Goal: Task Accomplishment & Management: Manage account settings

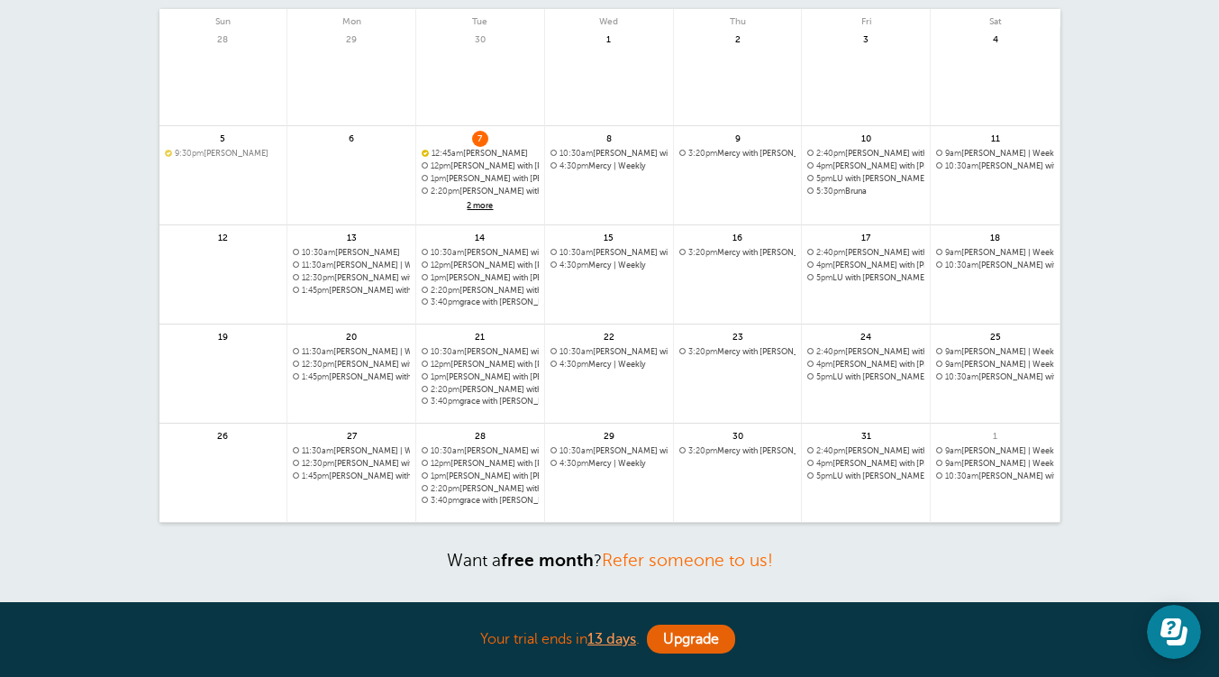
scroll to position [148, 0]
click at [662, 153] on span "10:30am Brianna with Cristina | Weekly" at bounding box center [609, 155] width 117 height 10
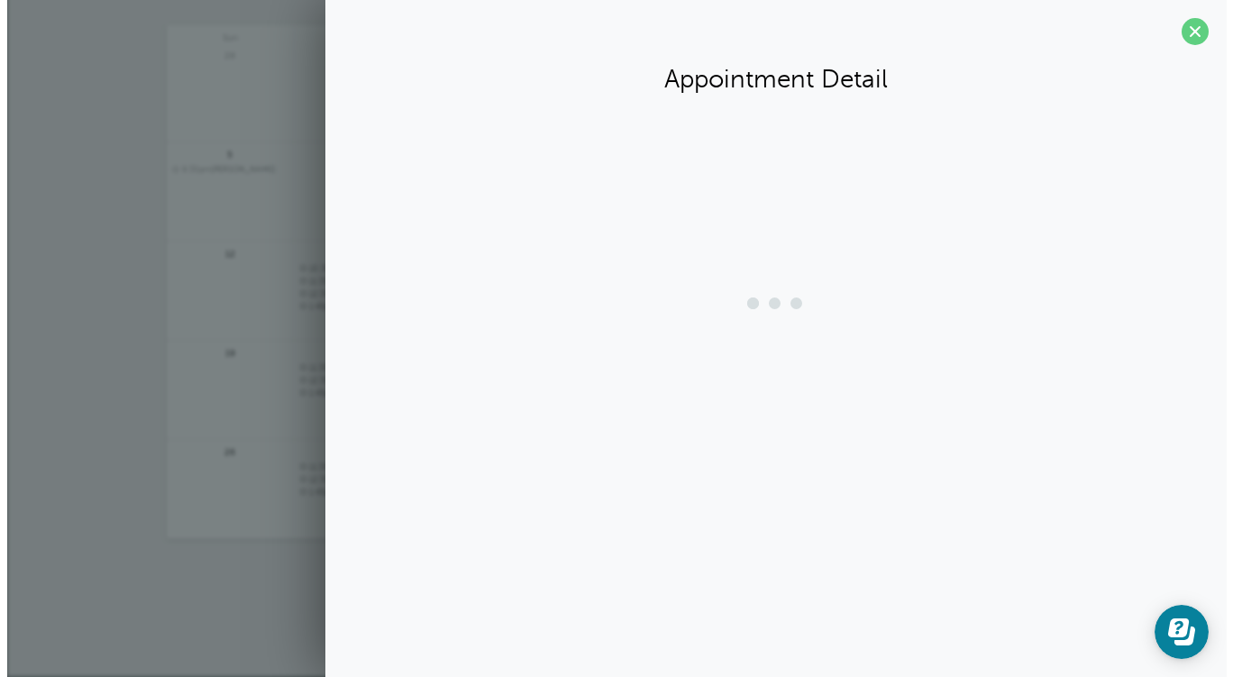
scroll to position [132, 0]
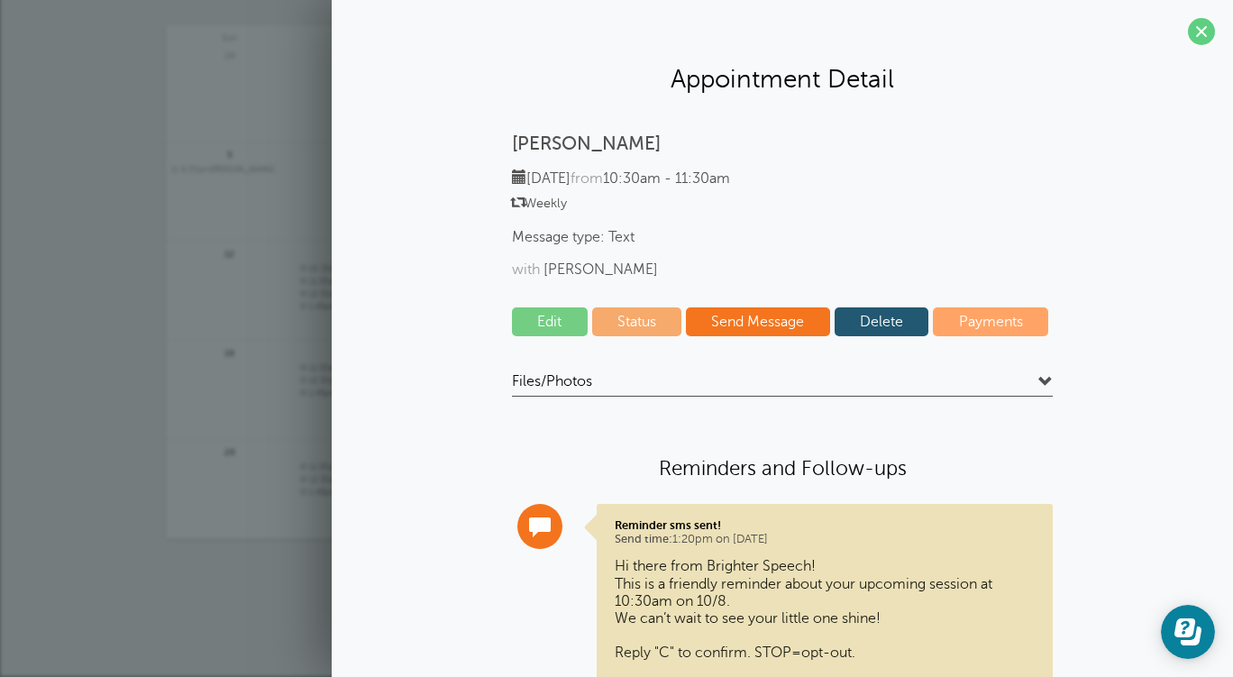
click at [560, 326] on link "Edit" at bounding box center [550, 321] width 76 height 29
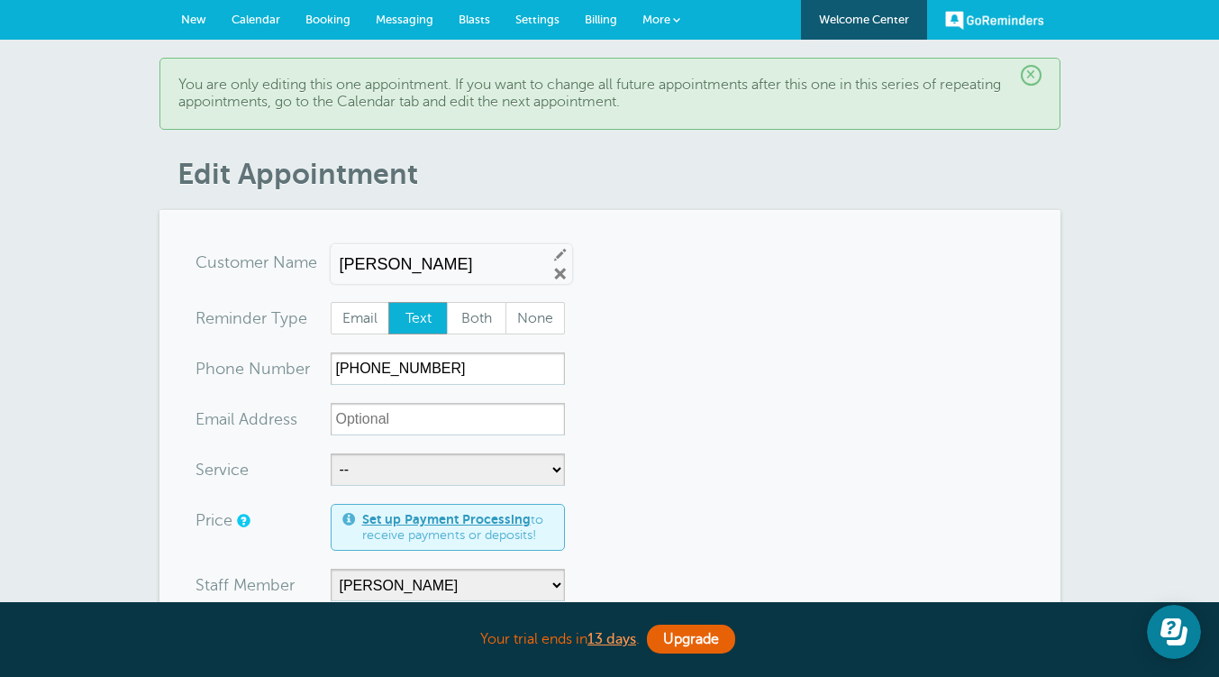
click at [1025, 76] on span "×" at bounding box center [1031, 75] width 21 height 21
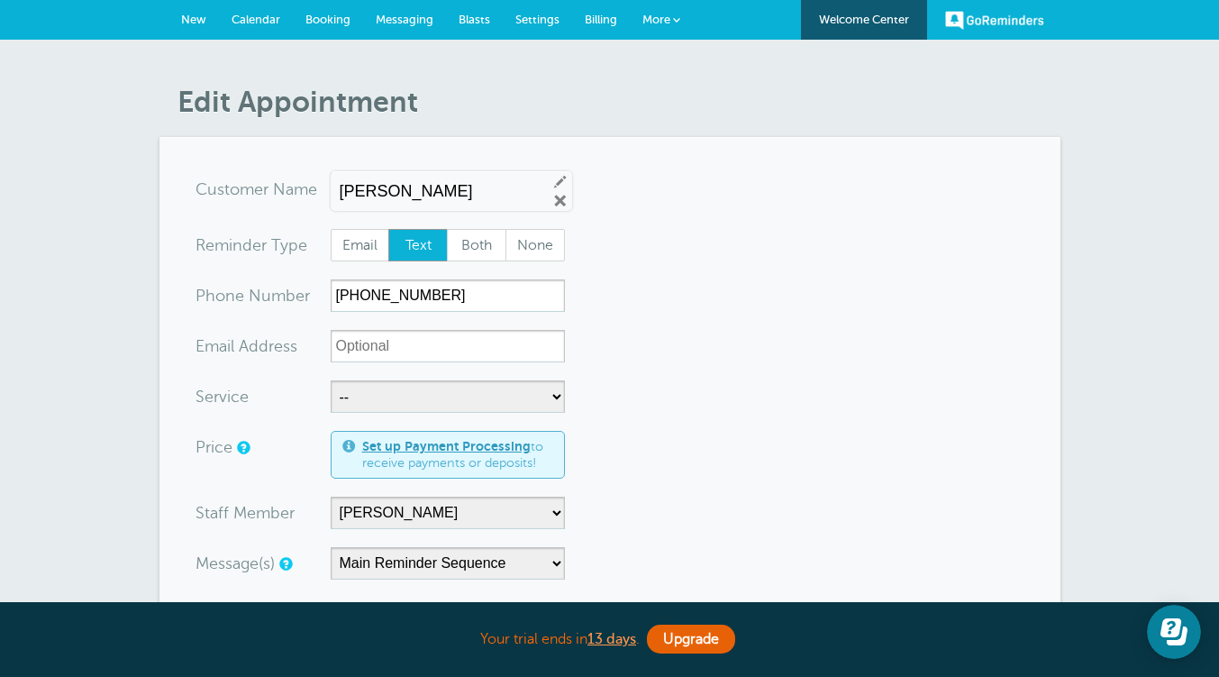
click at [242, 15] on span "Calendar" at bounding box center [256, 20] width 49 height 14
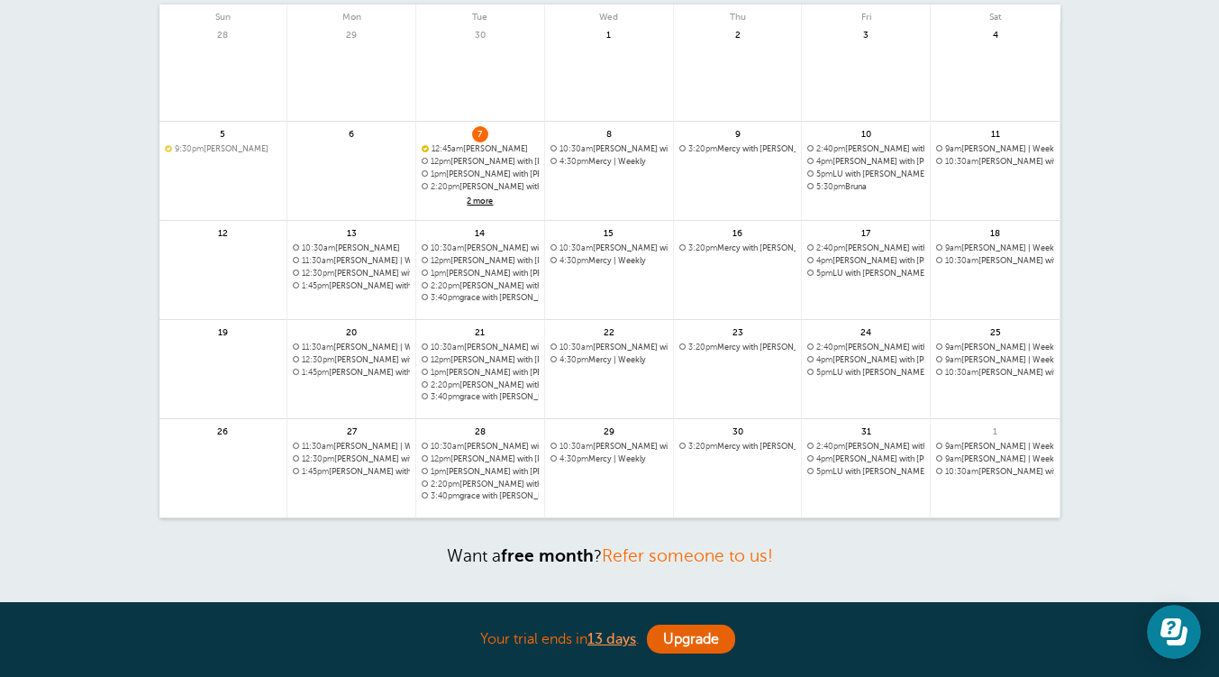
scroll to position [152, 0]
click at [643, 165] on span "4:30pm Mercy | Weekly" at bounding box center [609, 163] width 117 height 10
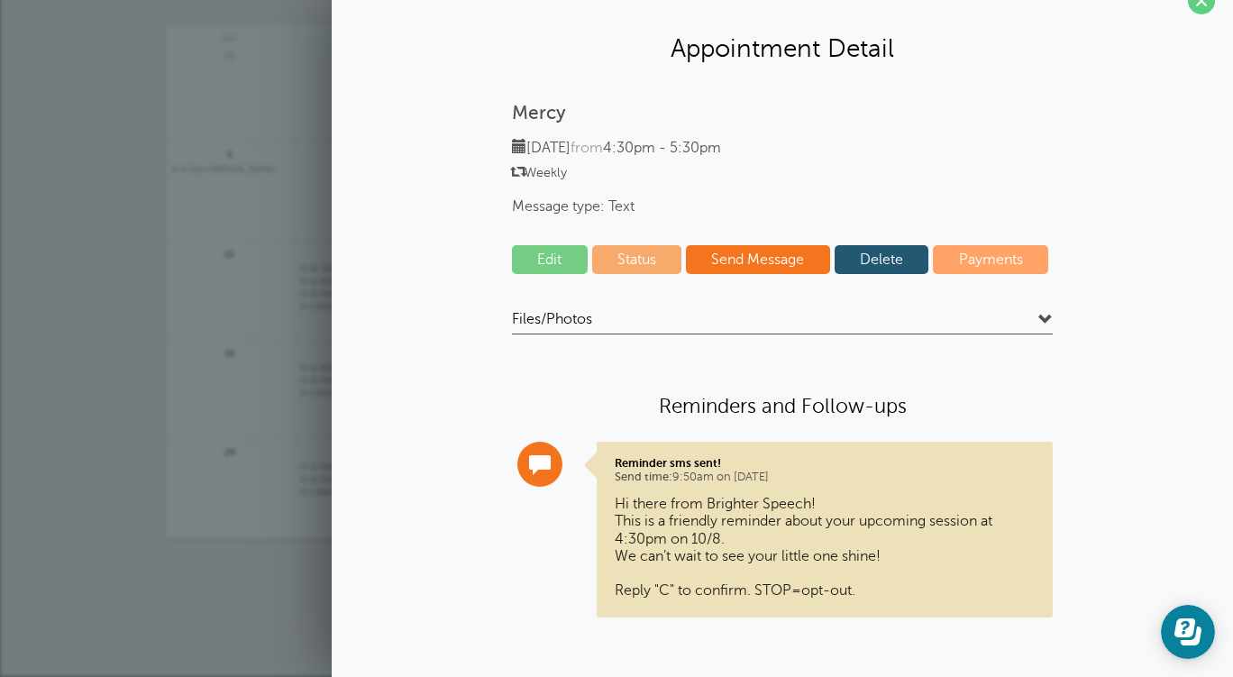
scroll to position [30, 0]
click at [560, 261] on link "Edit" at bounding box center [550, 260] width 76 height 29
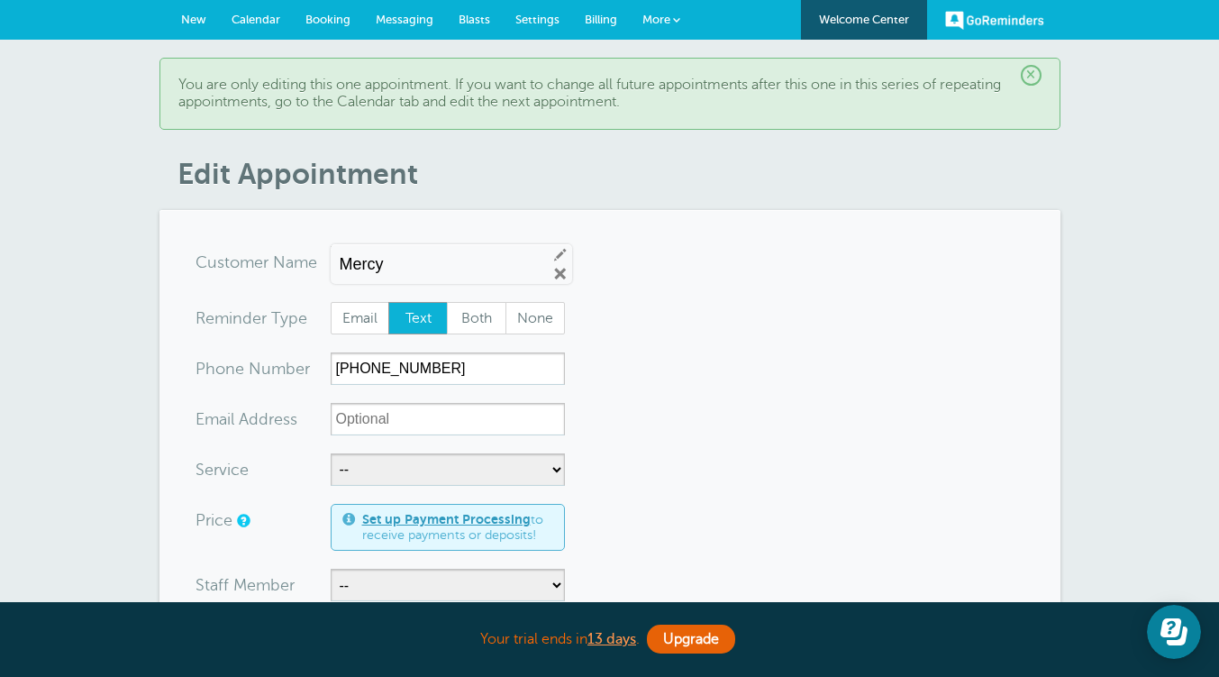
click at [263, 11] on link "Calendar" at bounding box center [256, 20] width 74 height 40
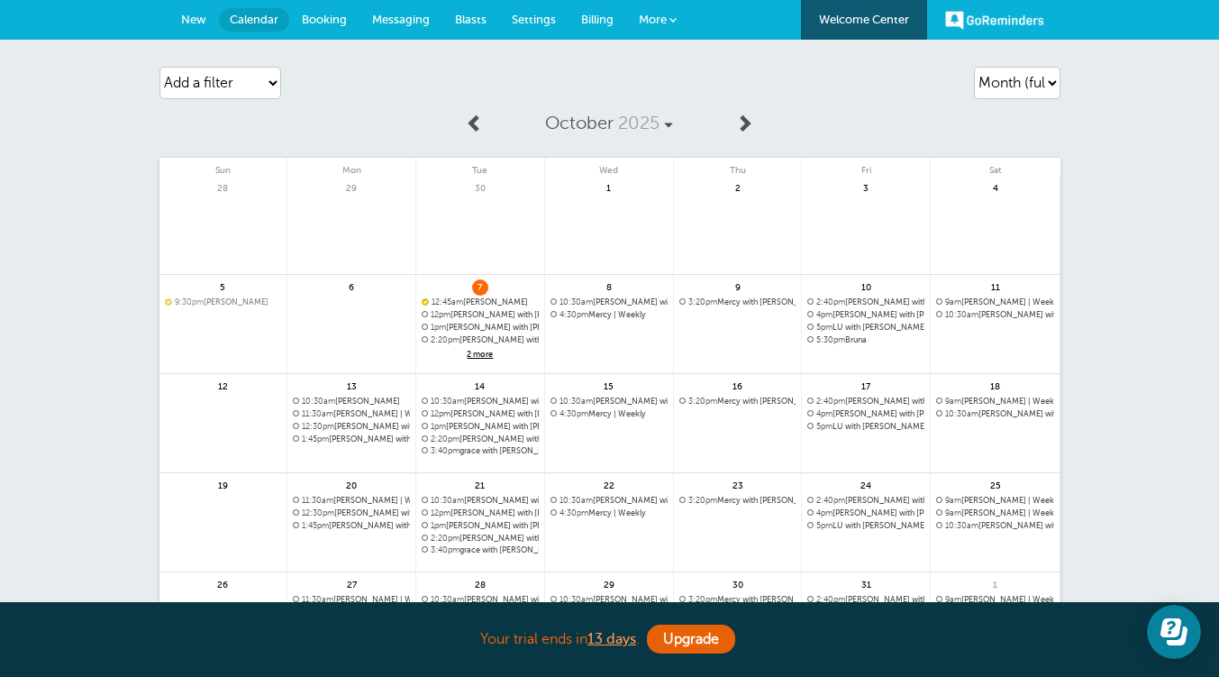
click at [745, 118] on span at bounding box center [744, 123] width 18 height 18
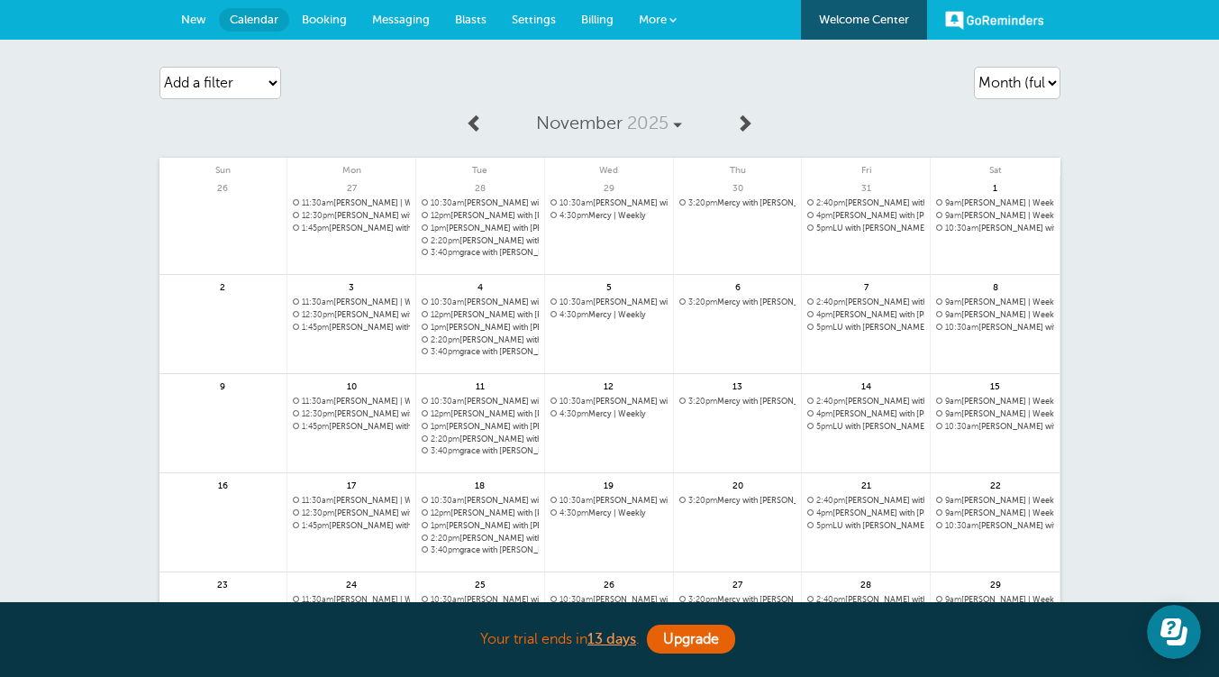
click at [749, 126] on span at bounding box center [744, 123] width 18 height 18
click at [469, 121] on span at bounding box center [475, 123] width 18 height 18
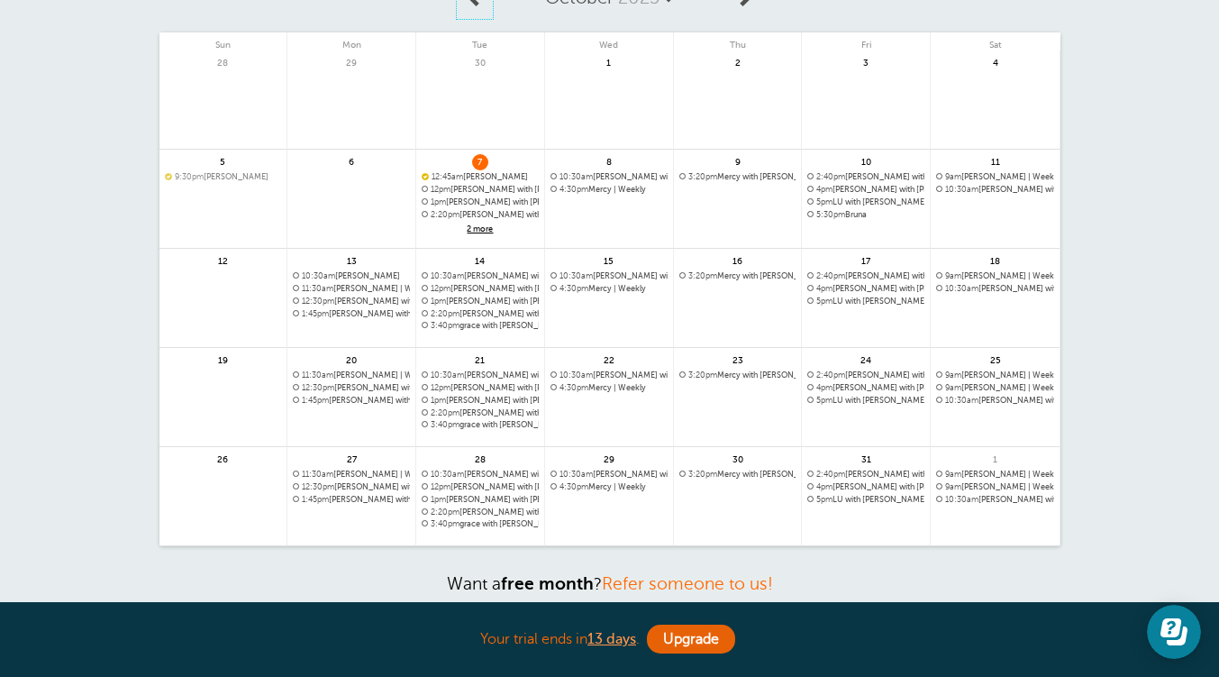
scroll to position [176, 0]
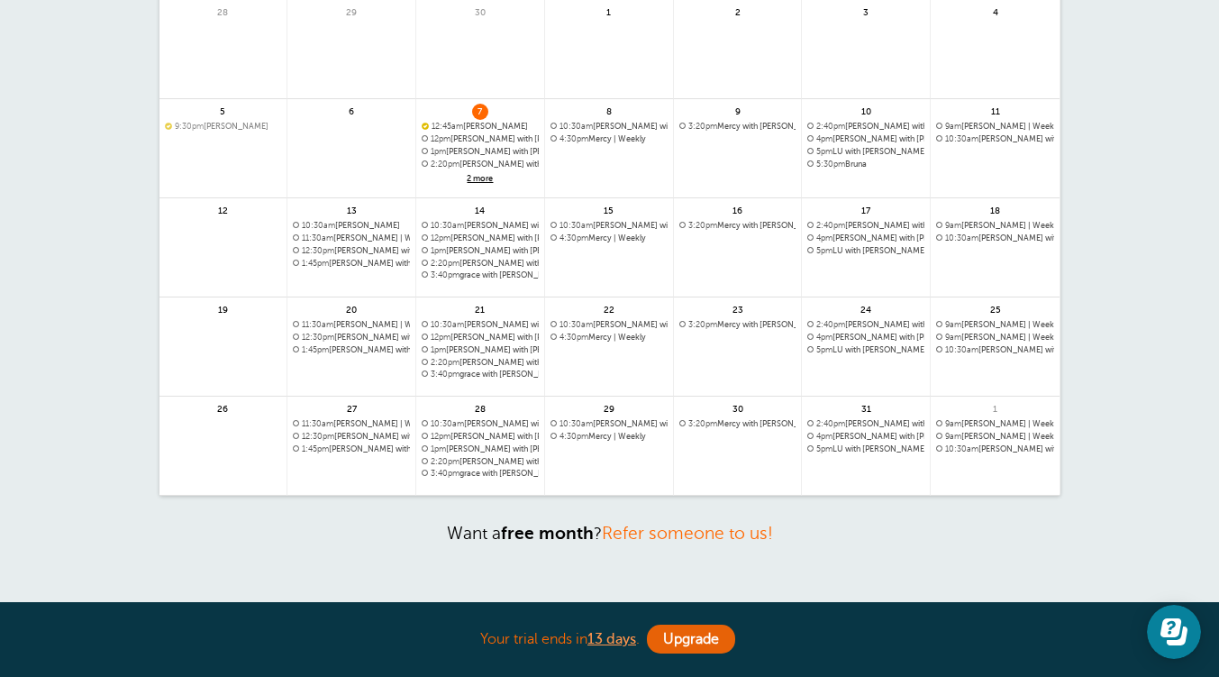
click at [488, 182] on span "2 more" at bounding box center [480, 178] width 117 height 15
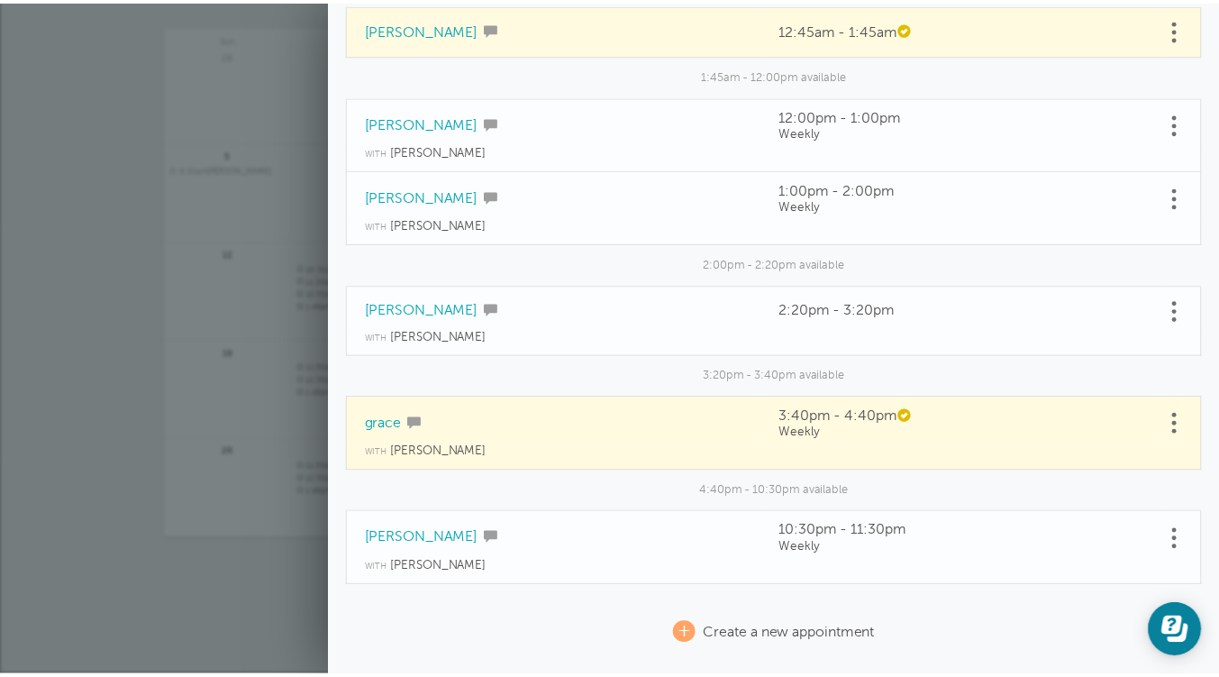
scroll to position [0, 0]
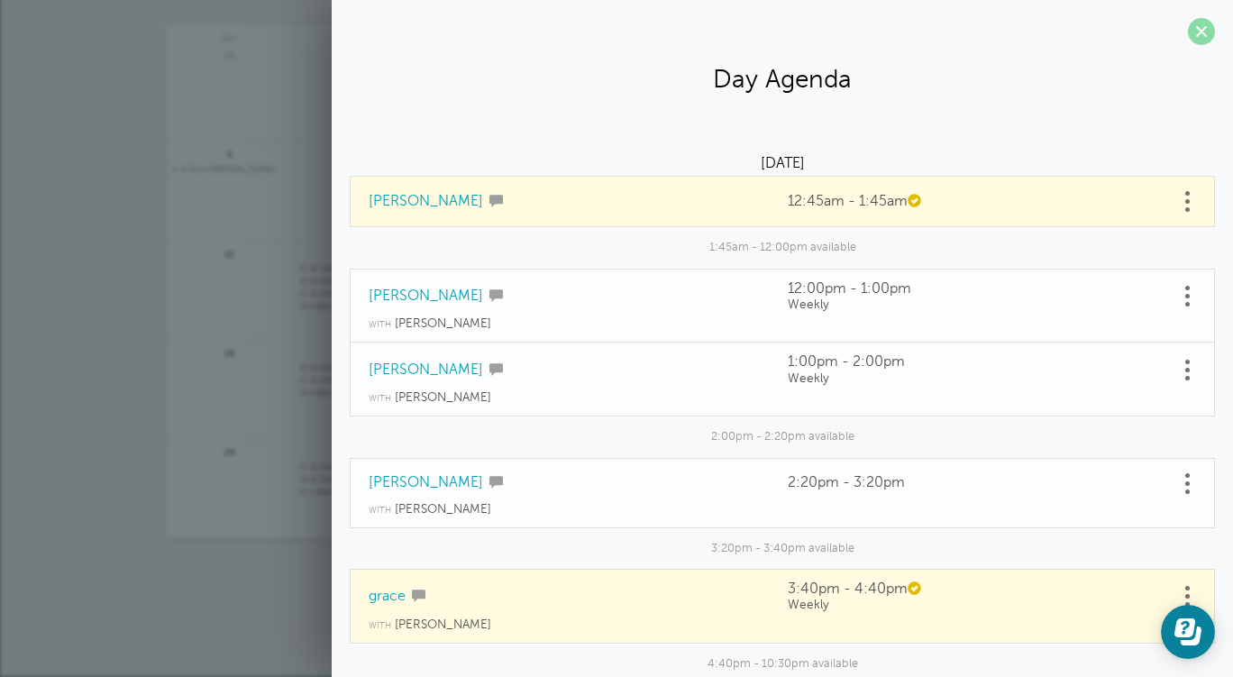
click at [1188, 37] on span at bounding box center [1201, 31] width 27 height 27
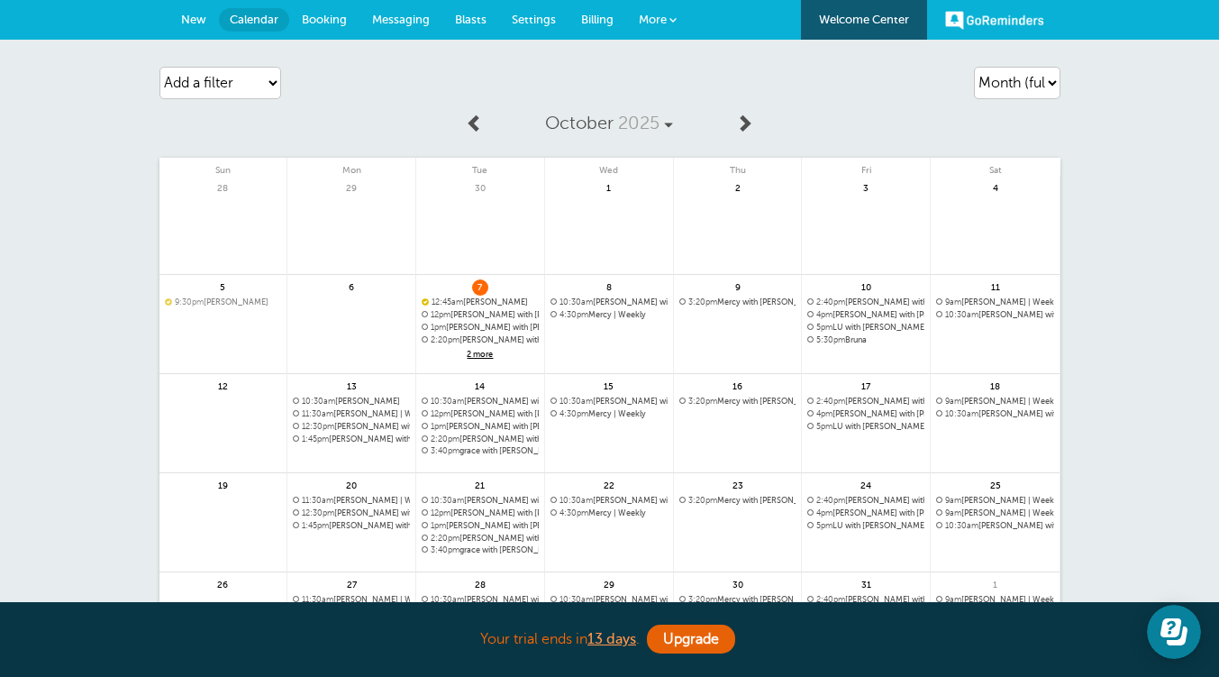
click at [485, 10] on link "Blasts" at bounding box center [470, 20] width 57 height 40
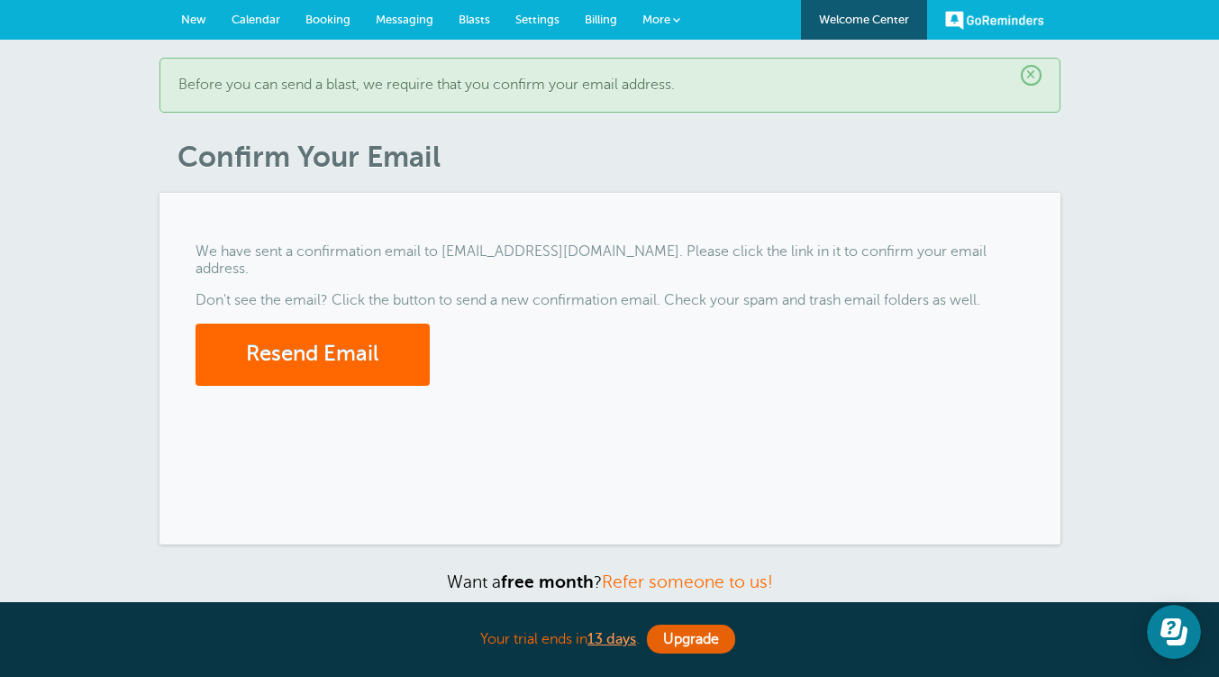
click at [407, 22] on span "Messaging" at bounding box center [405, 20] width 58 height 14
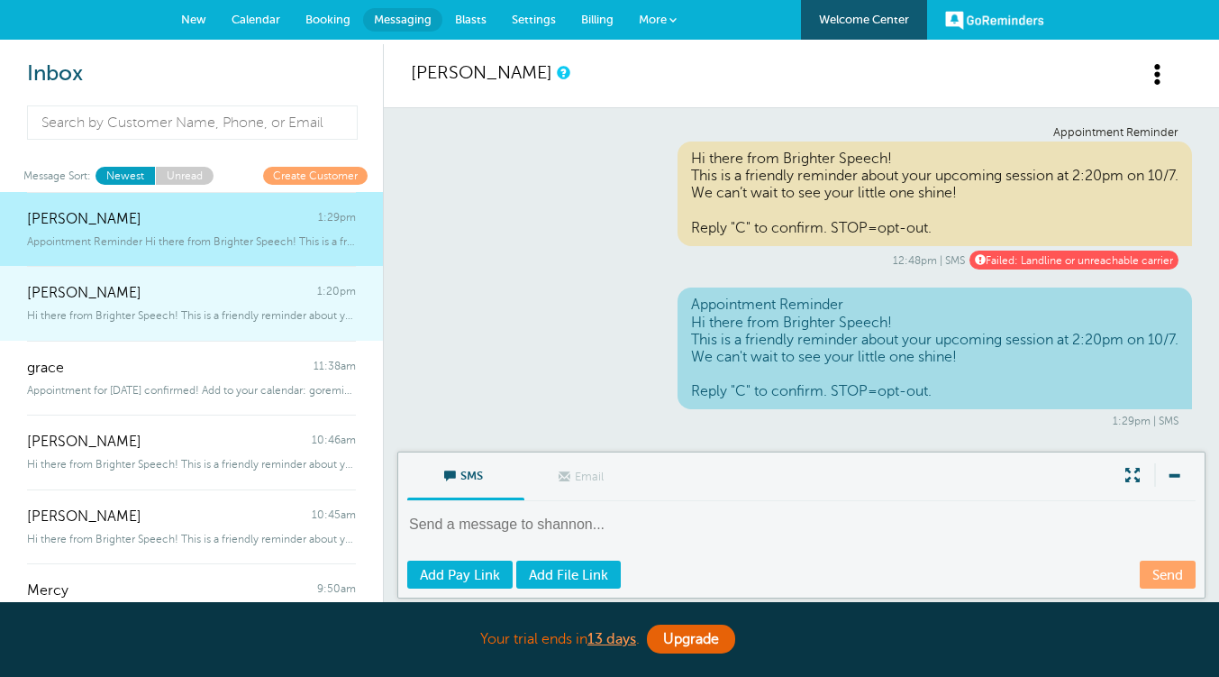
click at [218, 305] on div "Hi there from Brighter Speech! This is a friendly reminder about your upco" at bounding box center [191, 312] width 329 height 20
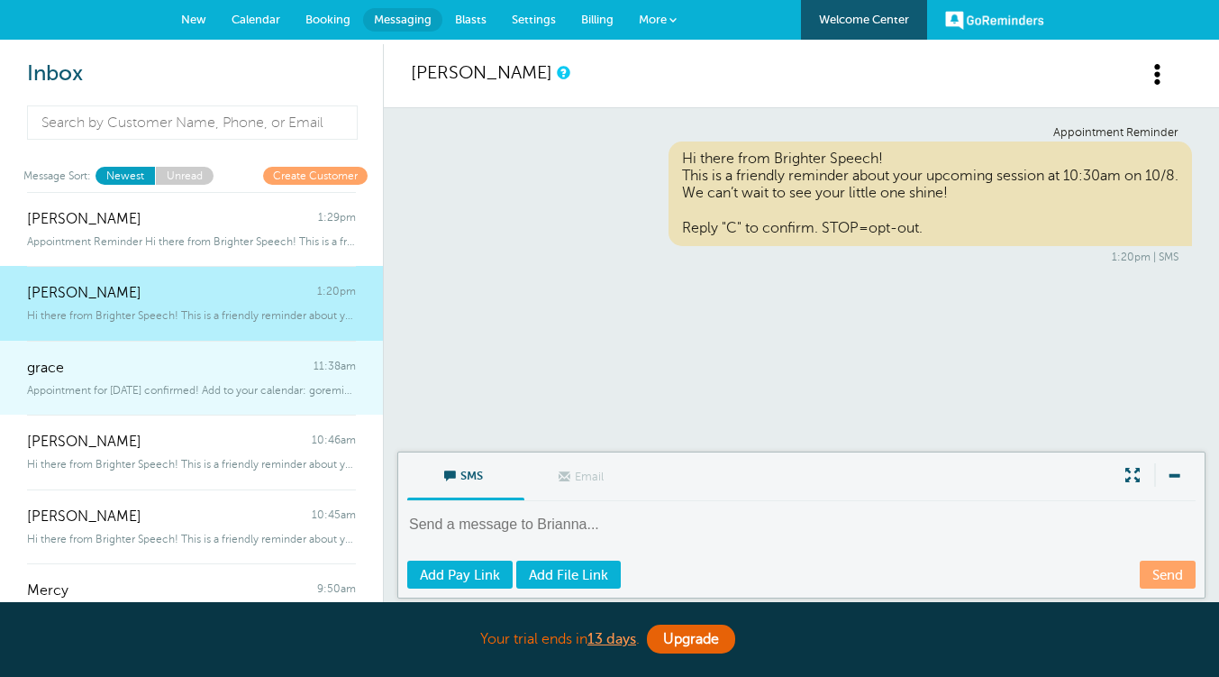
click at [184, 382] on div "Appointment for [DATE] confirmed! Add to your calendar: goreminder" at bounding box center [191, 387] width 329 height 20
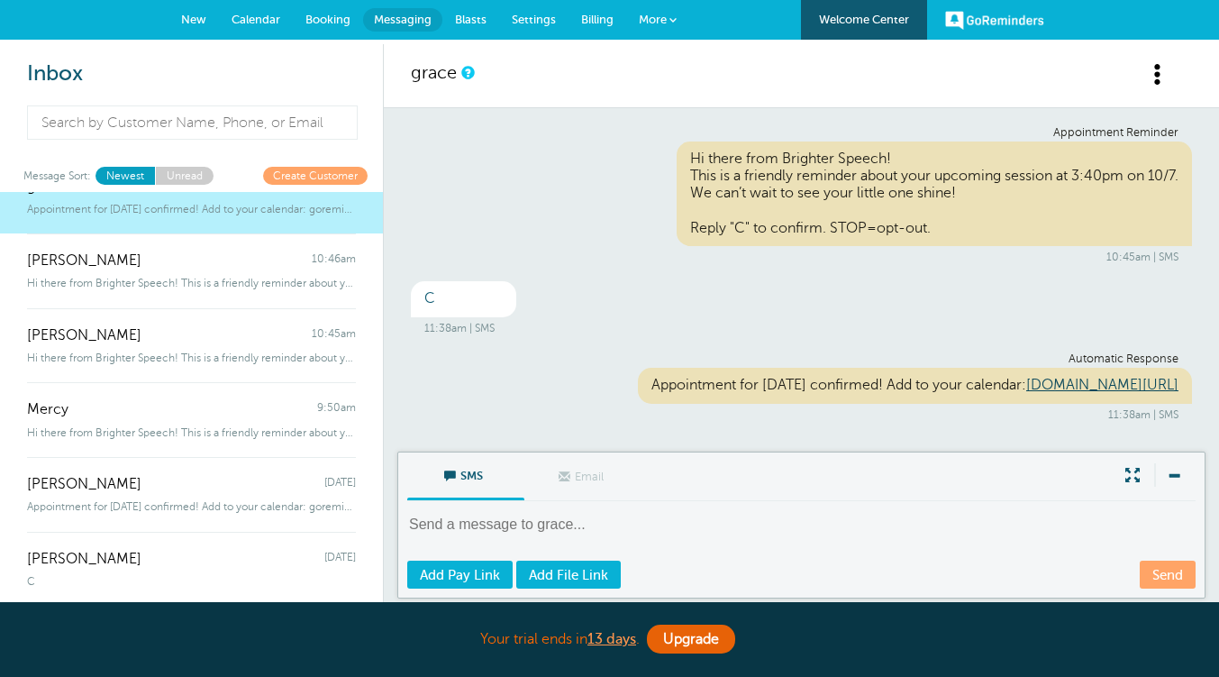
scroll to position [182, 0]
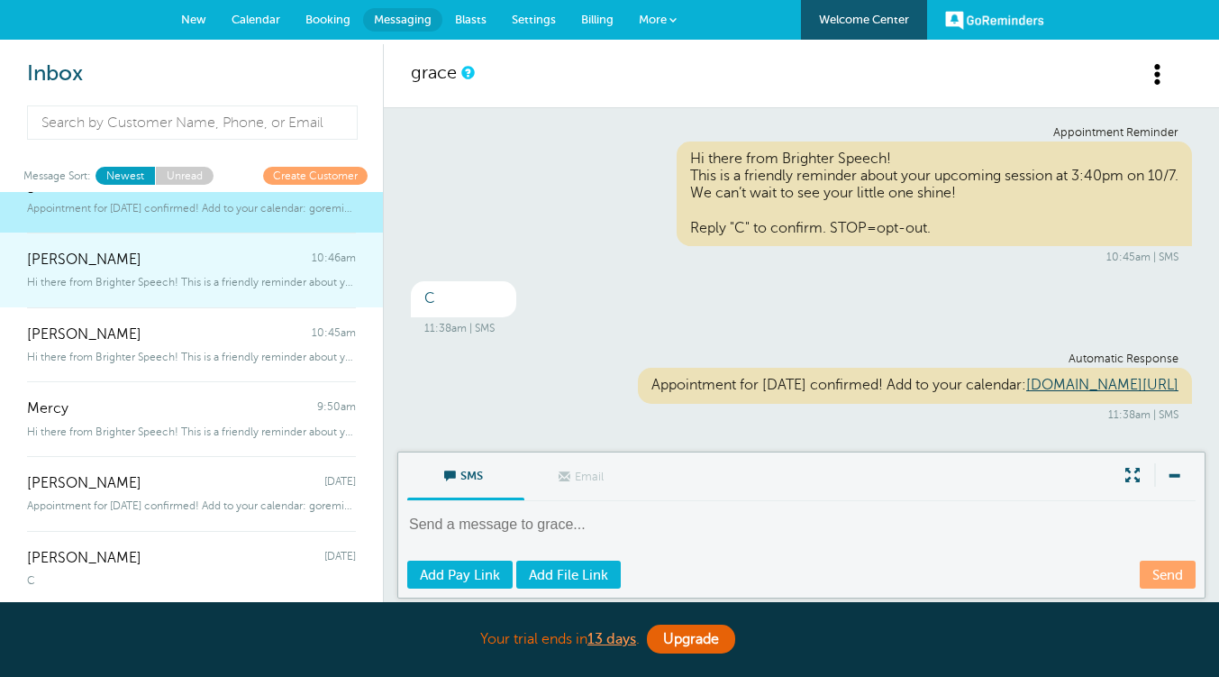
click at [205, 283] on span "Hi there from Brighter Speech! This is a friendly reminder about your upco" at bounding box center [191, 282] width 329 height 13
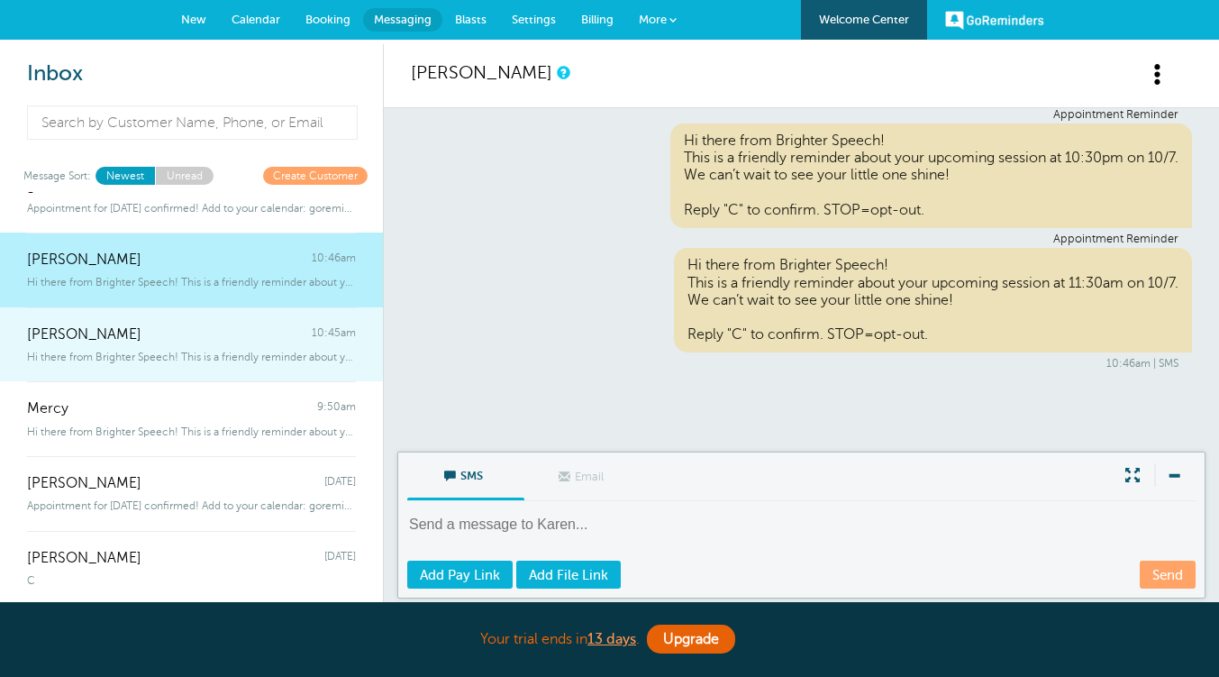
click at [141, 353] on span "Hi there from Brighter Speech! This is a friendly reminder about your upco" at bounding box center [191, 357] width 329 height 13
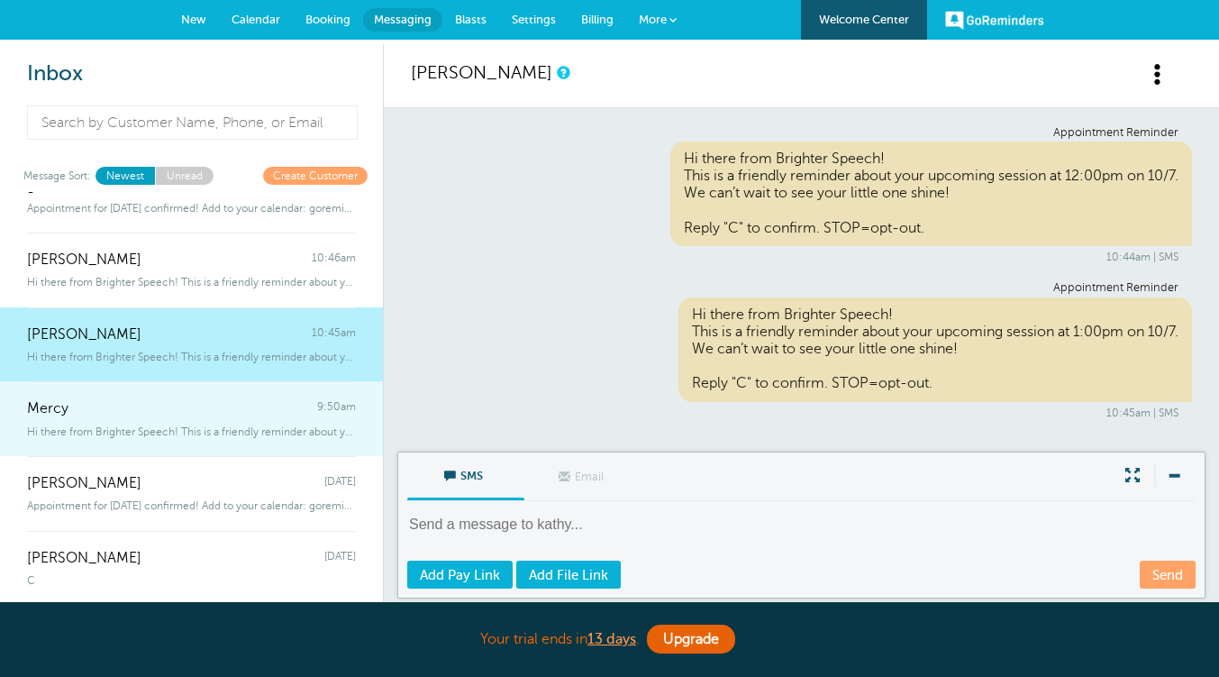
click at [141, 428] on span "Hi there from Brighter Speech! This is a friendly reminder about your upco" at bounding box center [191, 431] width 329 height 13
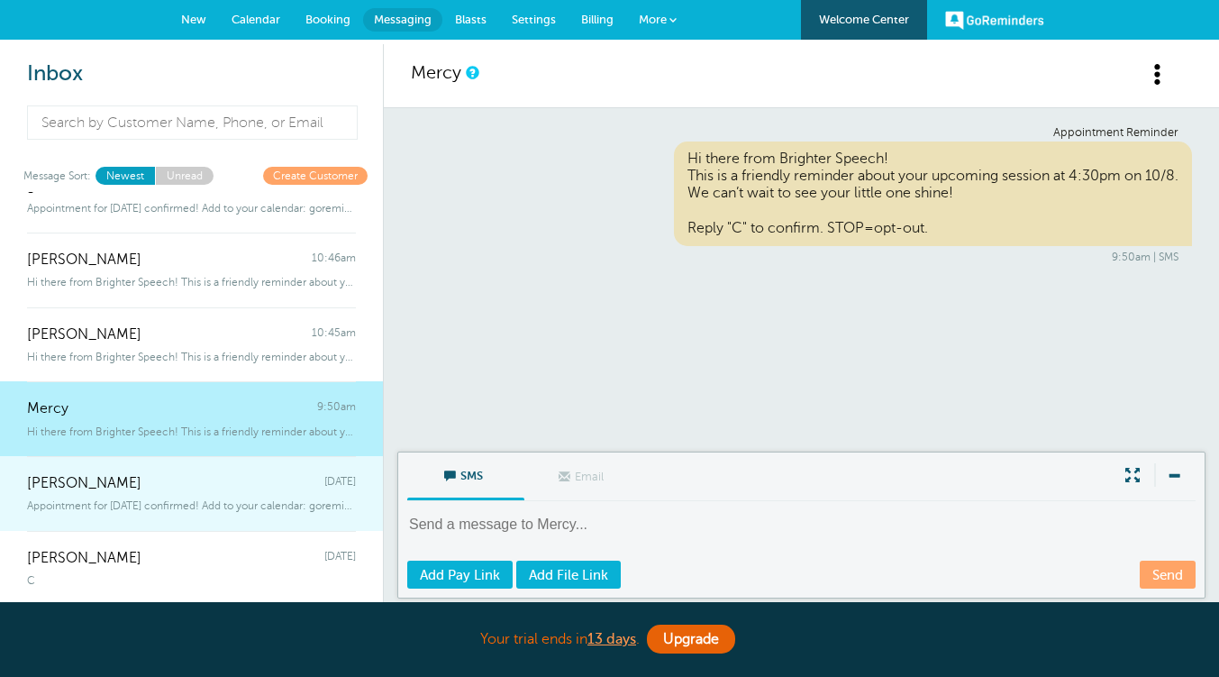
click at [124, 479] on div "Ely Tuesday" at bounding box center [191, 474] width 329 height 36
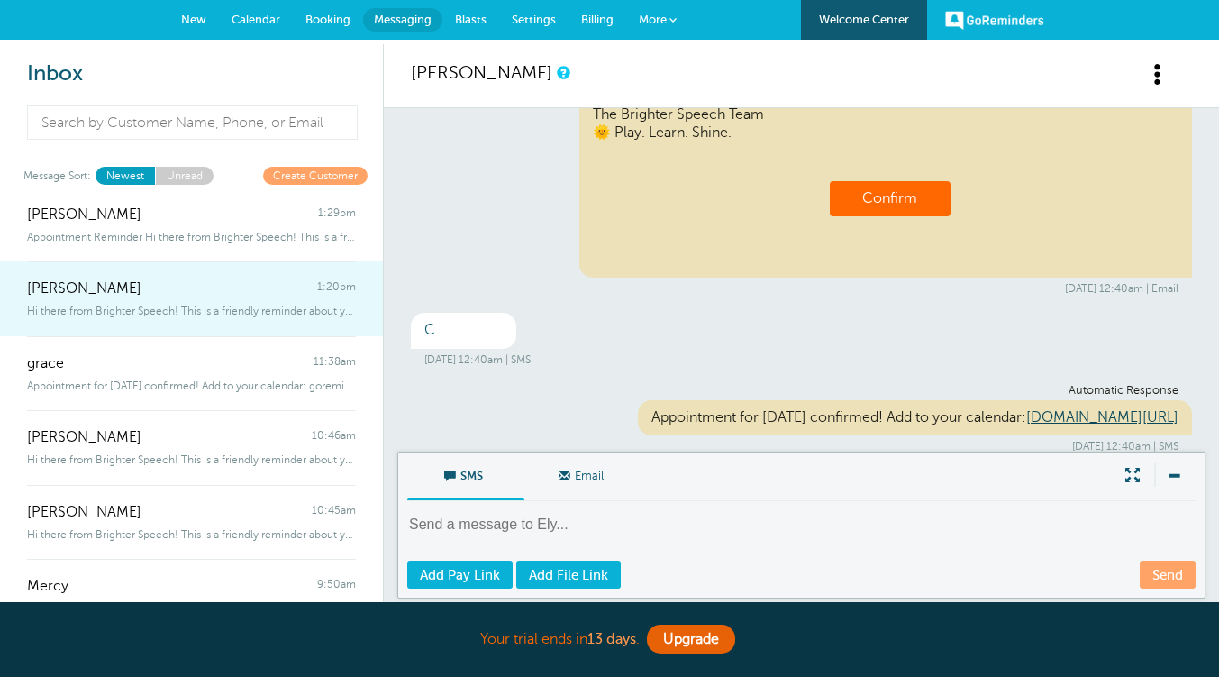
scroll to position [4, 0]
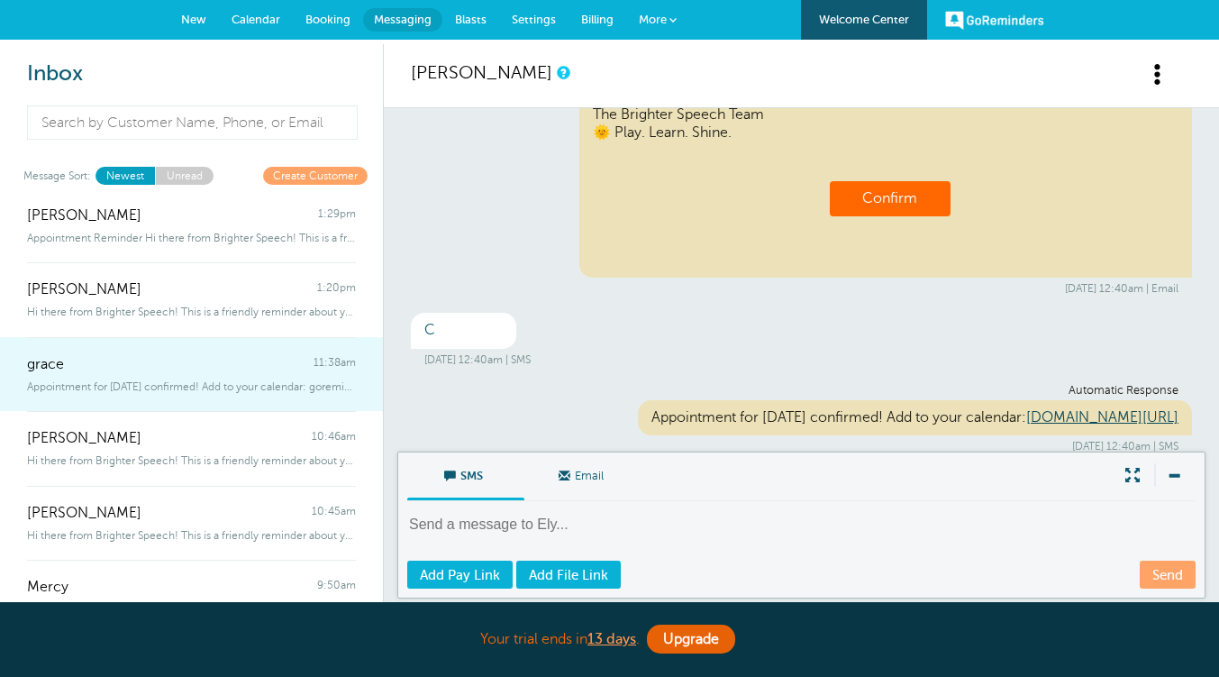
click at [123, 364] on div "grace 11:38am" at bounding box center [191, 355] width 329 height 36
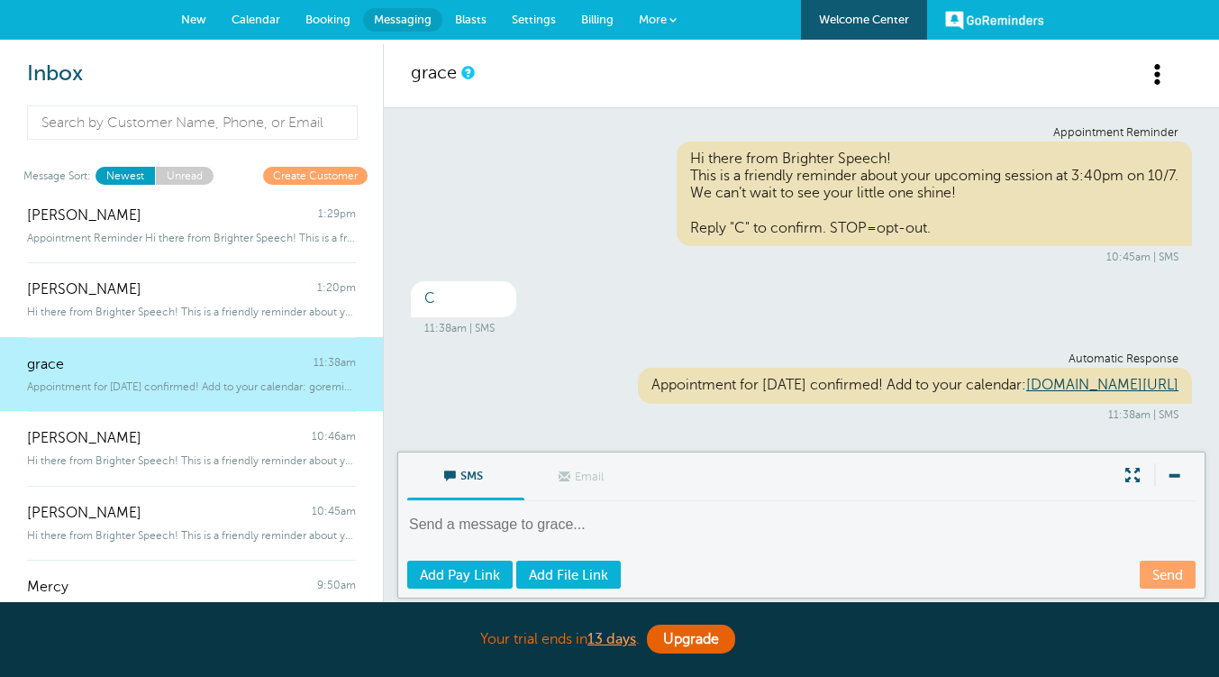
click at [262, 13] on span "Calendar" at bounding box center [256, 20] width 49 height 14
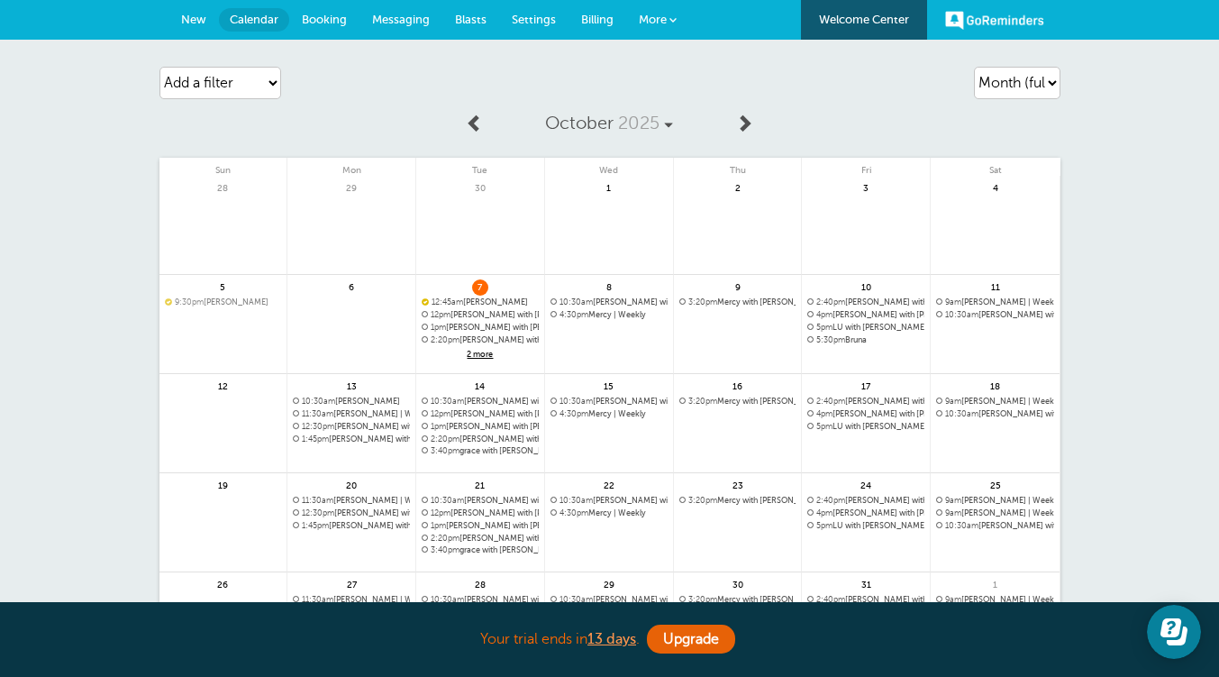
click at [478, 359] on span "2 more" at bounding box center [480, 354] width 117 height 15
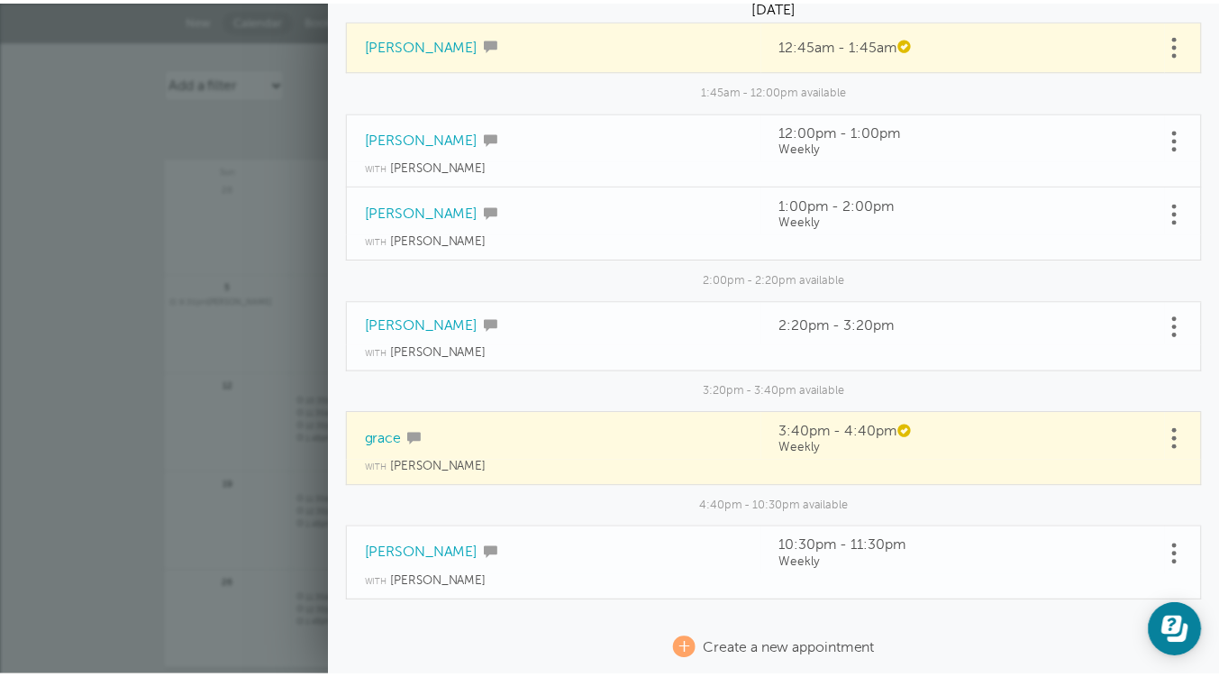
scroll to position [173, 0]
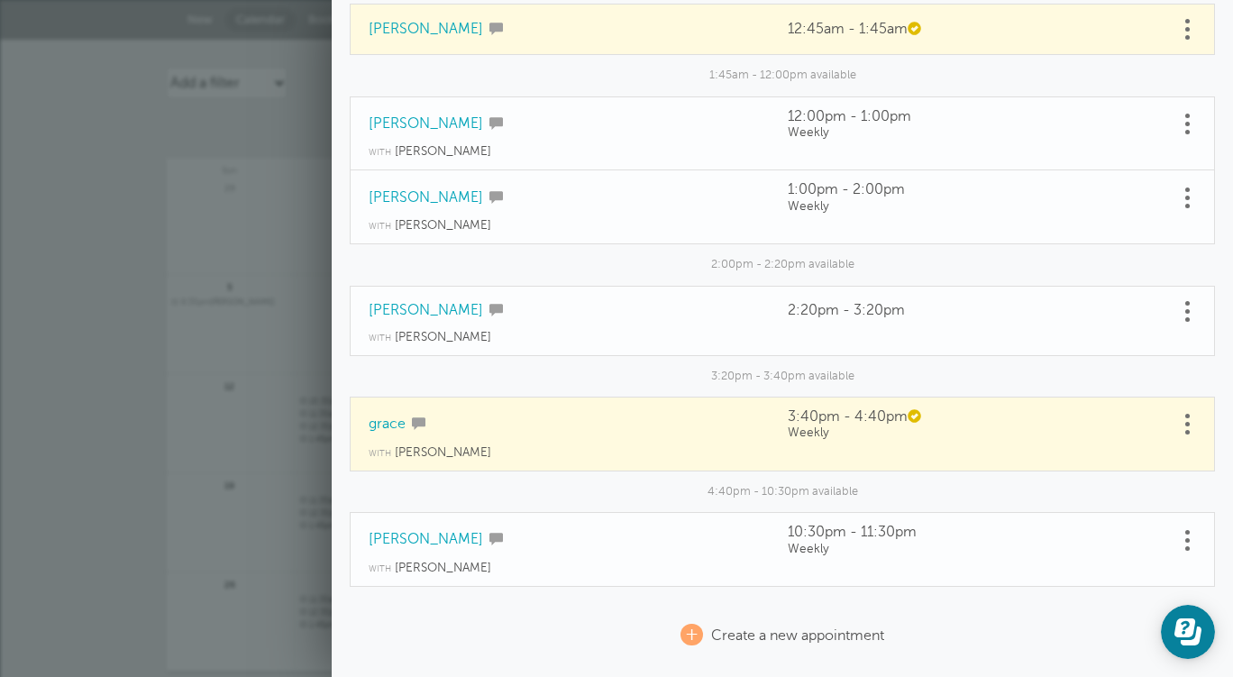
click at [36, 356] on div "Agenda Day Week Month (full view) Month (condensed) Add a filter Customer Searc…" at bounding box center [616, 425] width 1233 height 770
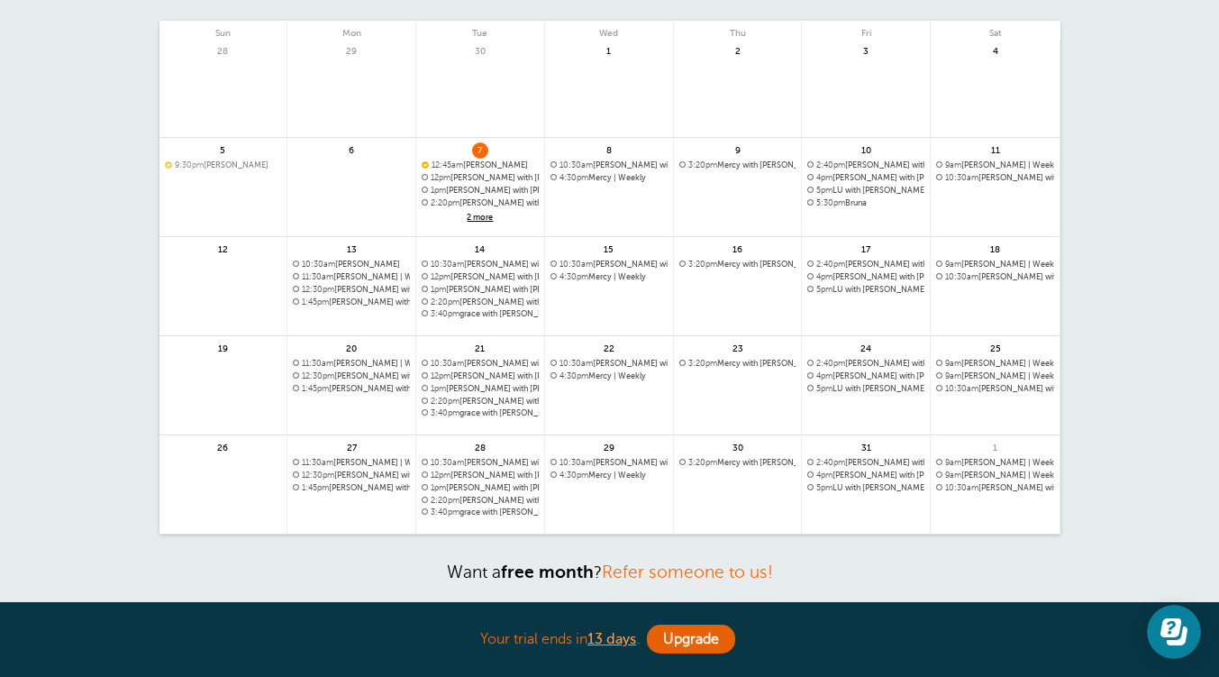
scroll to position [0, 0]
